Goal: Check status: Check status

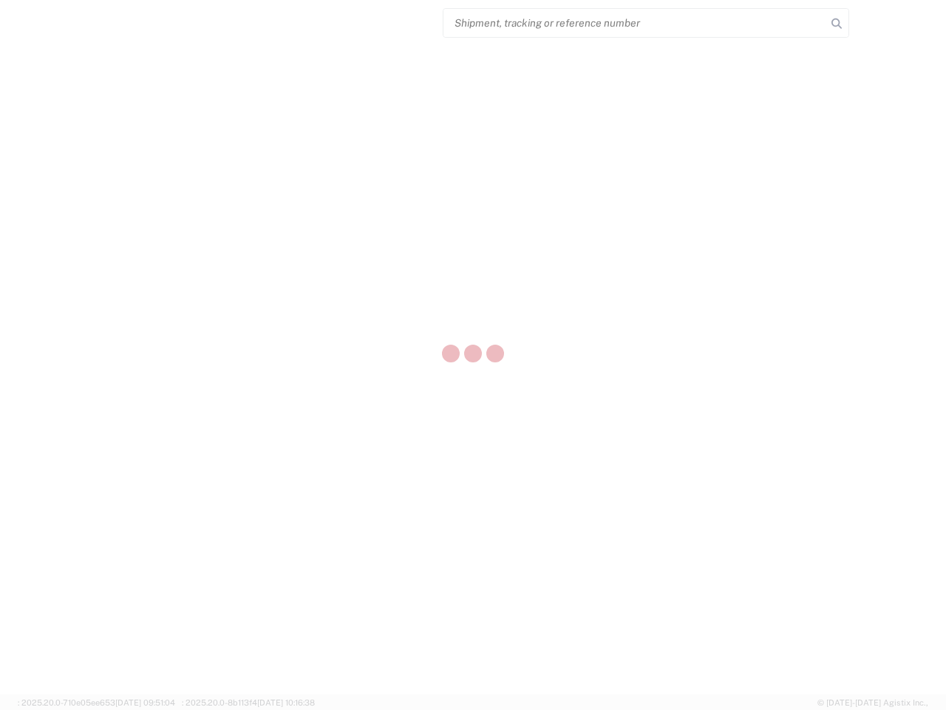
select select "US"
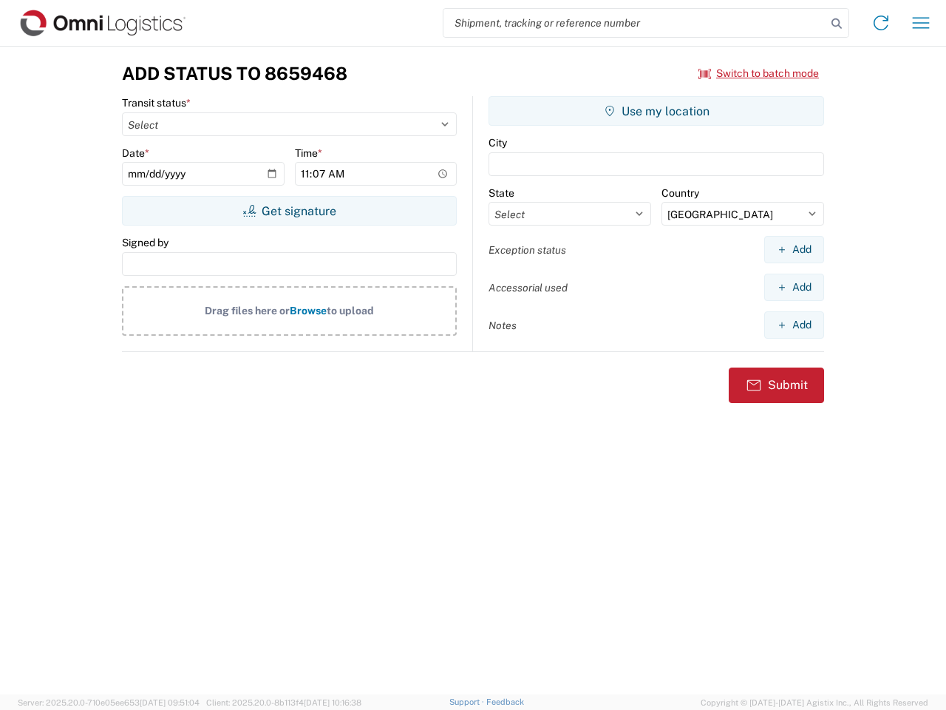
click at [635, 23] on input "search" at bounding box center [635, 23] width 383 height 28
click at [837, 24] on icon at bounding box center [837, 23] width 21 height 21
click at [881, 23] on icon at bounding box center [882, 23] width 24 height 24
click at [921, 23] on icon "button" at bounding box center [921, 22] width 17 height 11
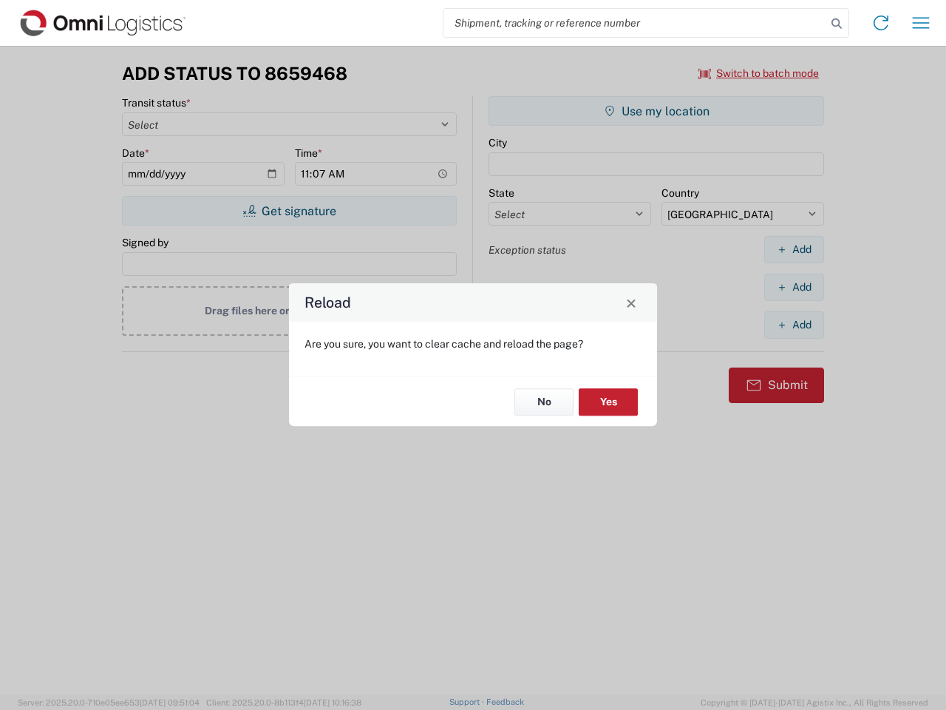
click at [657, 111] on div "Reload Are you sure, you want to clear cache and reload the page? No Yes" at bounding box center [473, 355] width 946 height 710
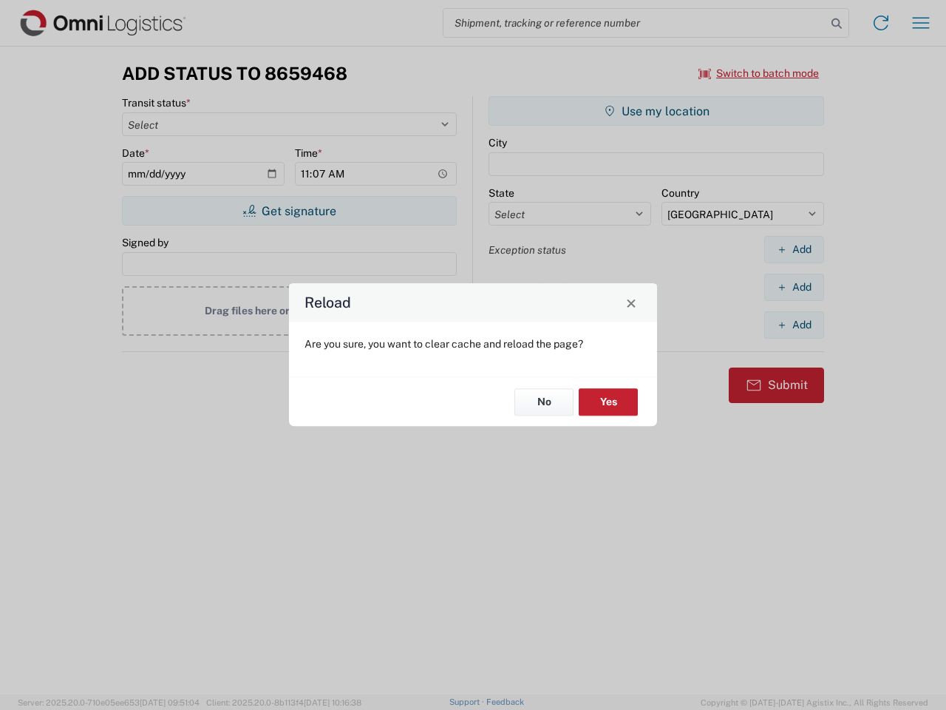
click at [794, 249] on div "Reload Are you sure, you want to clear cache and reload the page? No Yes" at bounding box center [473, 355] width 946 height 710
click at [794, 287] on div "Reload Are you sure, you want to clear cache and reload the page? No Yes" at bounding box center [473, 355] width 946 height 710
click at [794, 325] on div "Reload Are you sure, you want to clear cache and reload the page? No Yes" at bounding box center [473, 355] width 946 height 710
